Goal: Information Seeking & Learning: Learn about a topic

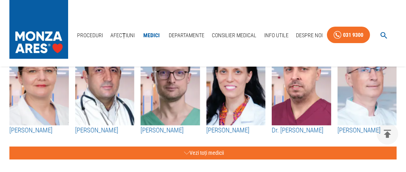
scroll to position [551, 0]
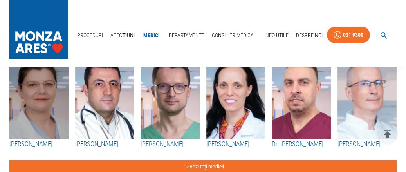
click at [45, 118] on img "button" at bounding box center [39, 96] width 60 height 86
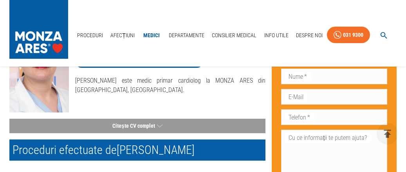
scroll to position [69, 0]
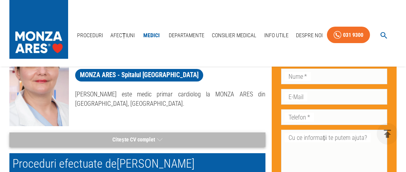
click at [151, 137] on button "Citește CV complet" at bounding box center [137, 139] width 256 height 15
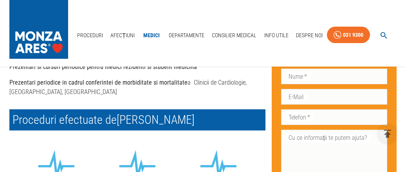
scroll to position [2479, 0]
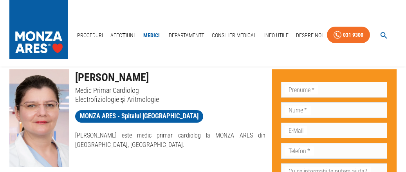
scroll to position [0, 0]
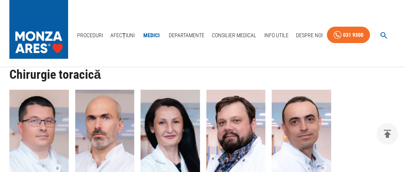
scroll to position [1862, 0]
